Goal: Transaction & Acquisition: Purchase product/service

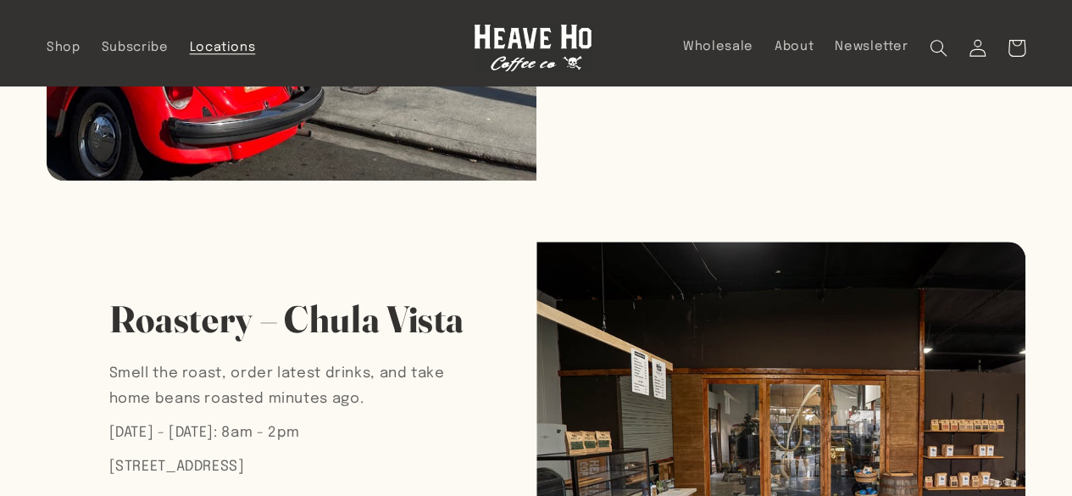
scroll to position [254, 0]
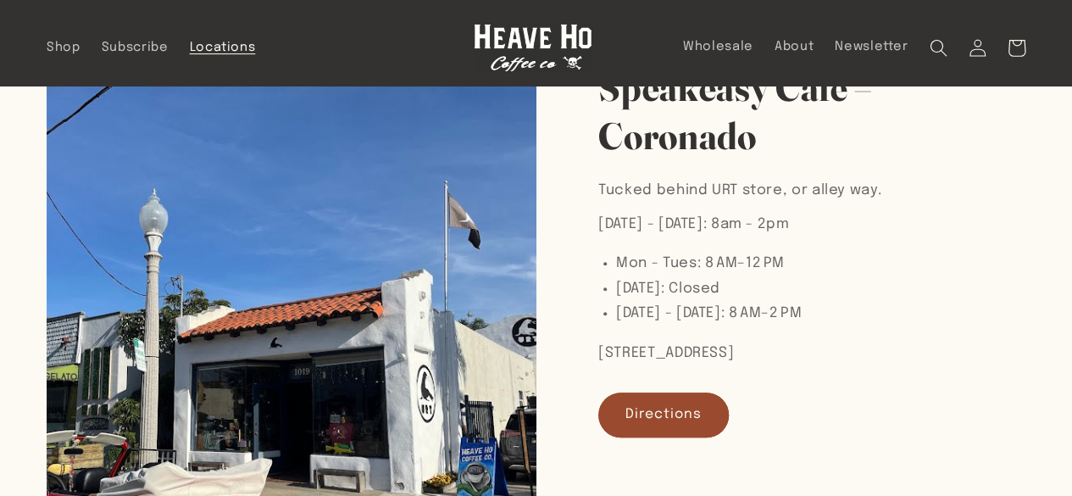
click at [562, 36] on img at bounding box center [533, 48] width 119 height 48
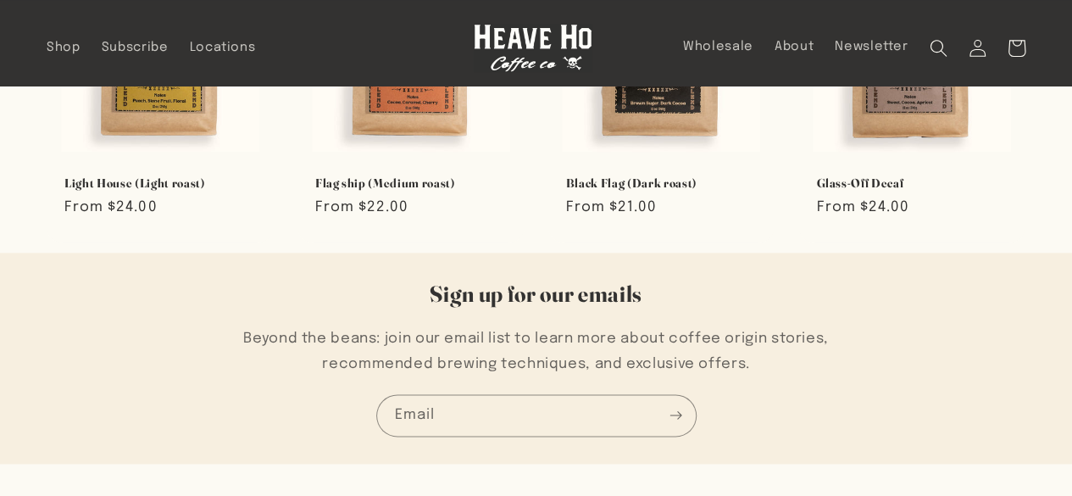
scroll to position [678, 0]
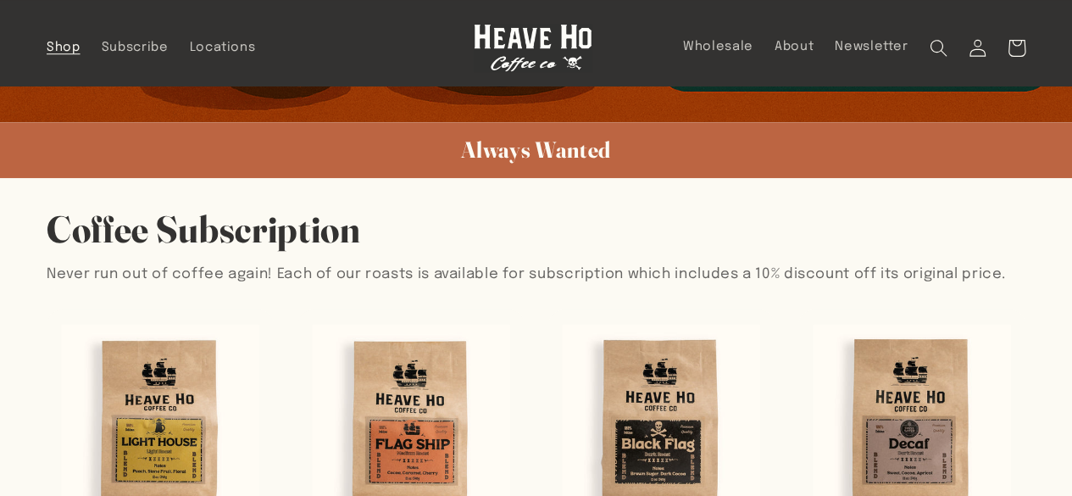
click at [62, 42] on span "Shop" at bounding box center [64, 48] width 34 height 16
